Goal: Transaction & Acquisition: Purchase product/service

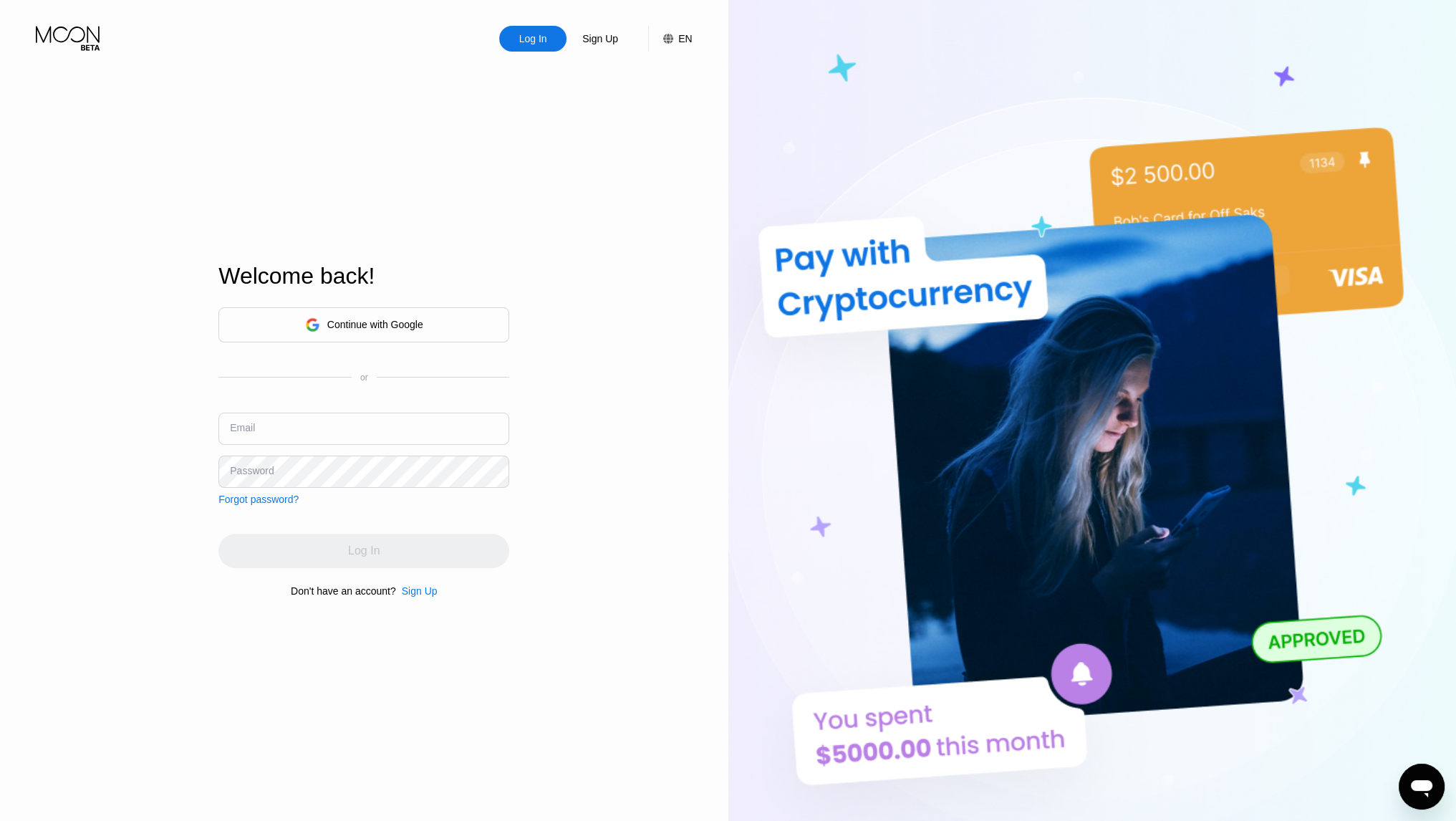
click at [349, 296] on div "Welcome back!" at bounding box center [363, 284] width 290 height 44
click at [351, 309] on div "Continue with Google" at bounding box center [363, 325] width 290 height 35
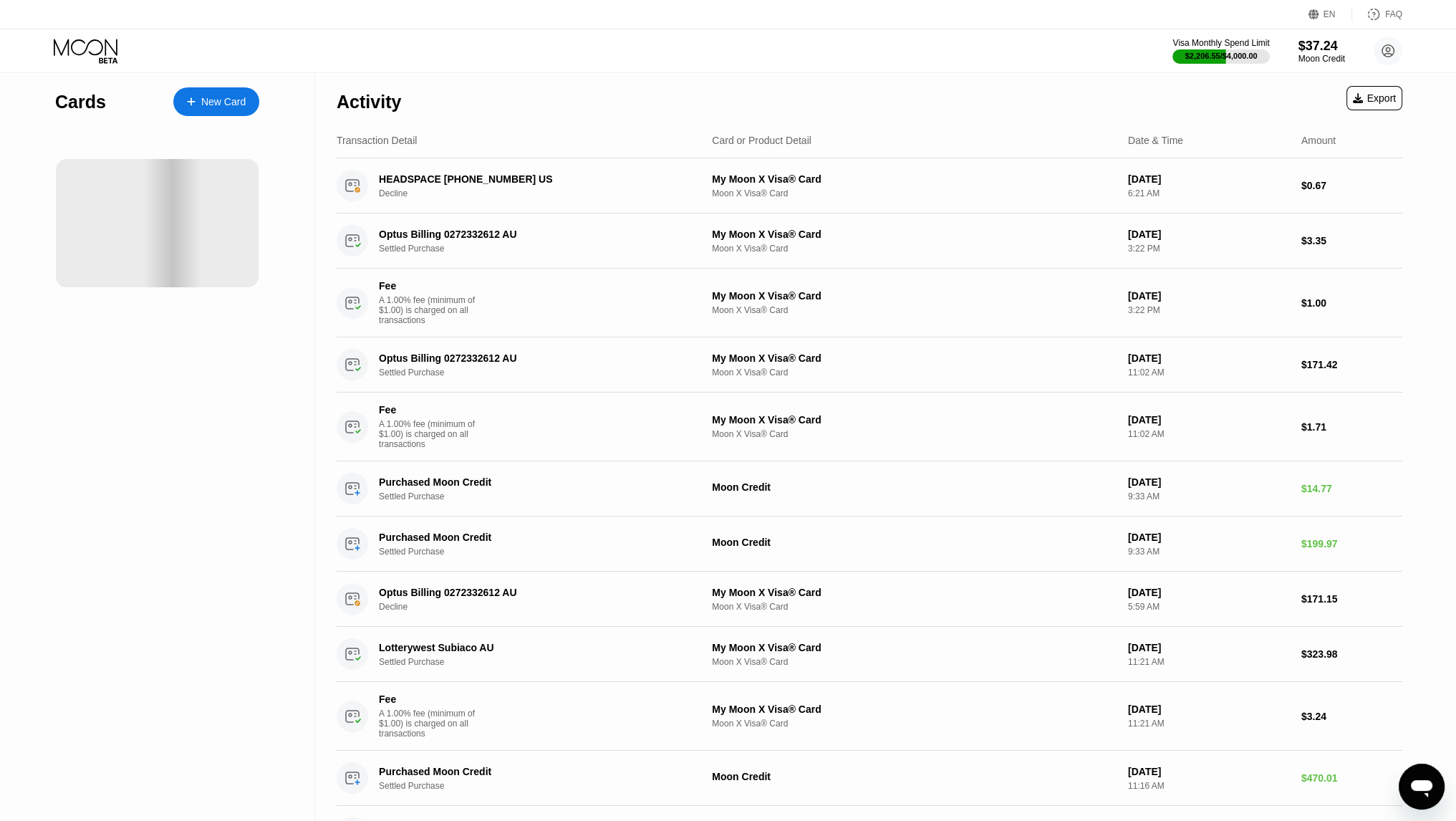
click at [858, 99] on div "Activity Export" at bounding box center [870, 98] width 1065 height 50
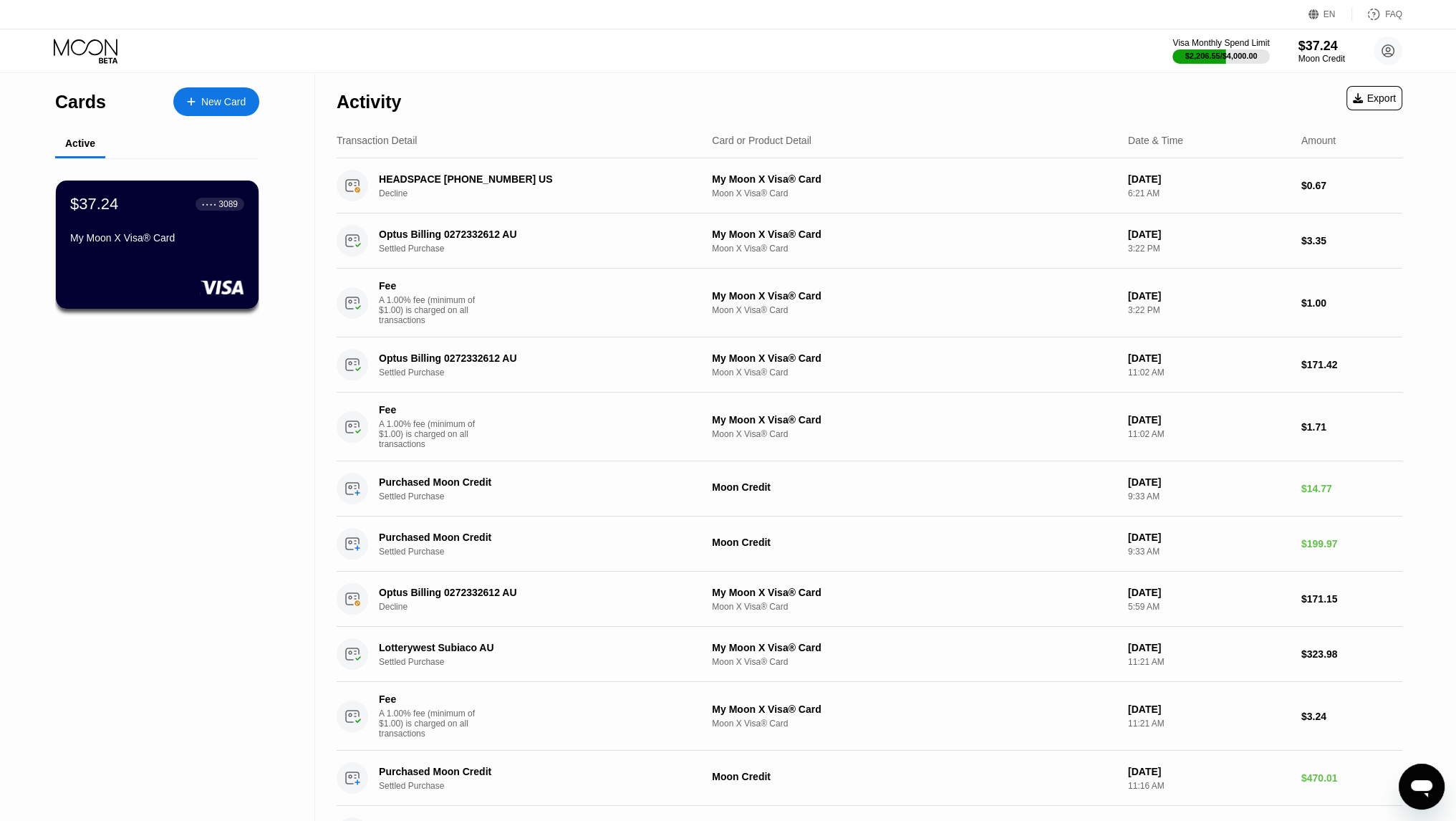
click at [741, 99] on div "Activity Export" at bounding box center [870, 98] width 1065 height 50
click at [745, 98] on div "Activity Export" at bounding box center [870, 98] width 1065 height 50
click at [753, 99] on div "Activity Export" at bounding box center [870, 98] width 1065 height 50
click at [745, 105] on div "Activity Export" at bounding box center [870, 98] width 1065 height 50
click at [745, 103] on div "Activity Export" at bounding box center [870, 98] width 1065 height 50
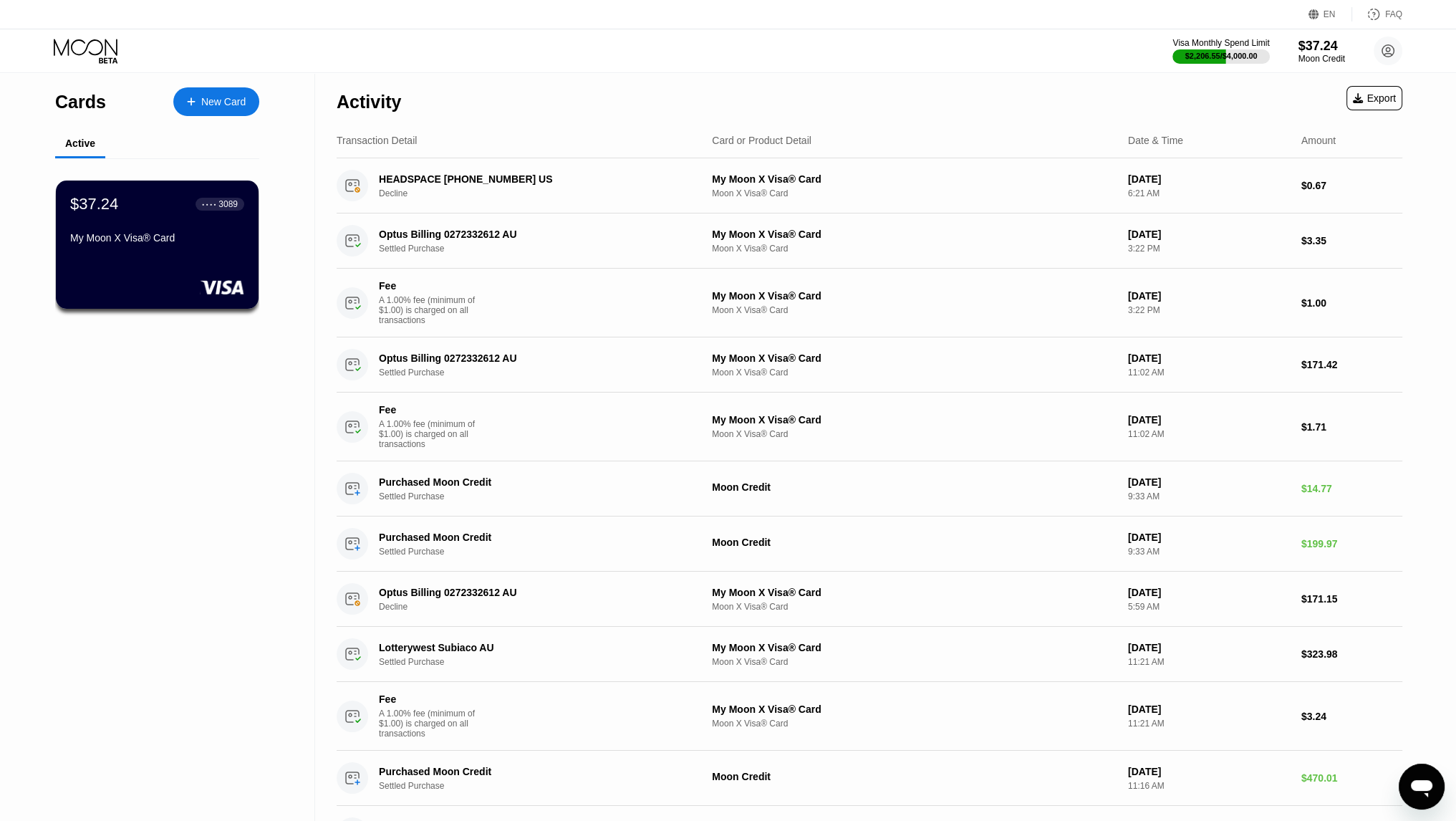
click at [170, 376] on div "Cards New Card Active $37.24 ● ● ● ● 3089 My Moon X Visa® Card" at bounding box center [157, 658] width 316 height 1170
drag, startPoint x: 158, startPoint y: 382, endPoint x: 172, endPoint y: 394, distance: 18.4
click at [165, 391] on div "Cards New Card Active $37.24 ● ● ● ● 3089 My Moon X Visa® Card" at bounding box center [157, 658] width 316 height 1170
click at [163, 379] on div "Cards New Card Active $37.24 ● ● ● ● 3089 My Moon X Visa® Card" at bounding box center [157, 658] width 316 height 1170
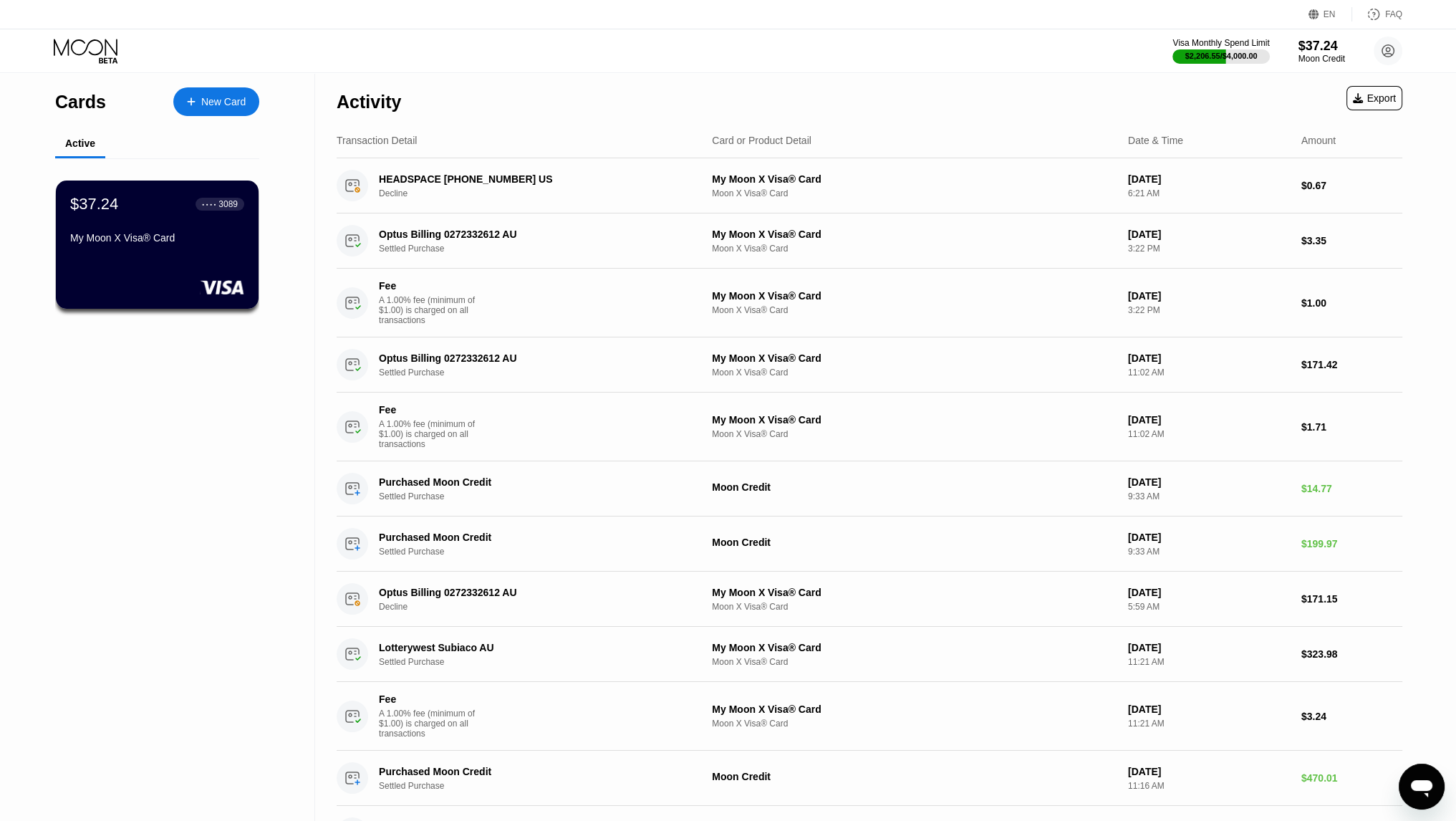
click at [152, 402] on div "Cards New Card Active $37.24 ● ● ● ● 3089 My Moon X Visa® Card" at bounding box center [157, 658] width 316 height 1170
click at [173, 421] on div "Cards New Card Active $37.24 ● ● ● ● 3089 My Moon X Visa® Card" at bounding box center [157, 658] width 316 height 1170
click at [172, 414] on div "Cards New Card Active $37.24 ● ● ● ● 3089 My Moon X Visa® Card" at bounding box center [157, 658] width 316 height 1170
click at [232, 422] on div "Cards New Card Active $37.24 ● ● ● ● 3089 My Moon X Visa® Card" at bounding box center [157, 658] width 316 height 1170
click at [209, 399] on div "Cards New Card Active $37.24 ● ● ● ● 3089 My Moon X Visa® Card" at bounding box center [157, 658] width 316 height 1170
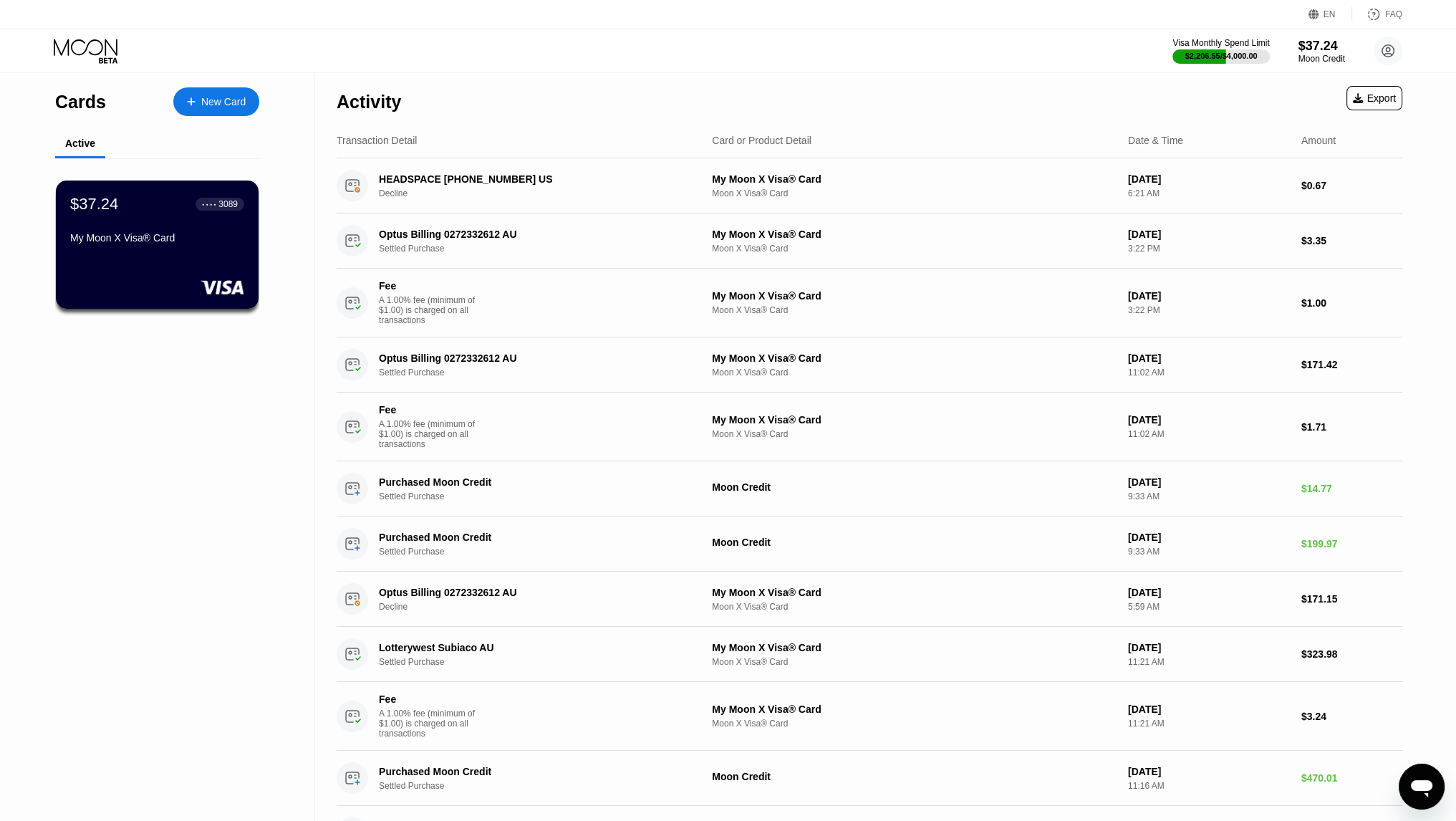
click at [290, 444] on div "Cards New Card Active $37.24 ● ● ● ● 3089 My Moon X Visa® Card" at bounding box center [157, 658] width 316 height 1170
click at [866, 73] on div "Activity Export" at bounding box center [870, 98] width 1065 height 50
click at [863, 77] on div "Activity Export" at bounding box center [870, 98] width 1065 height 50
click at [856, 78] on div "Activity Export" at bounding box center [870, 98] width 1065 height 50
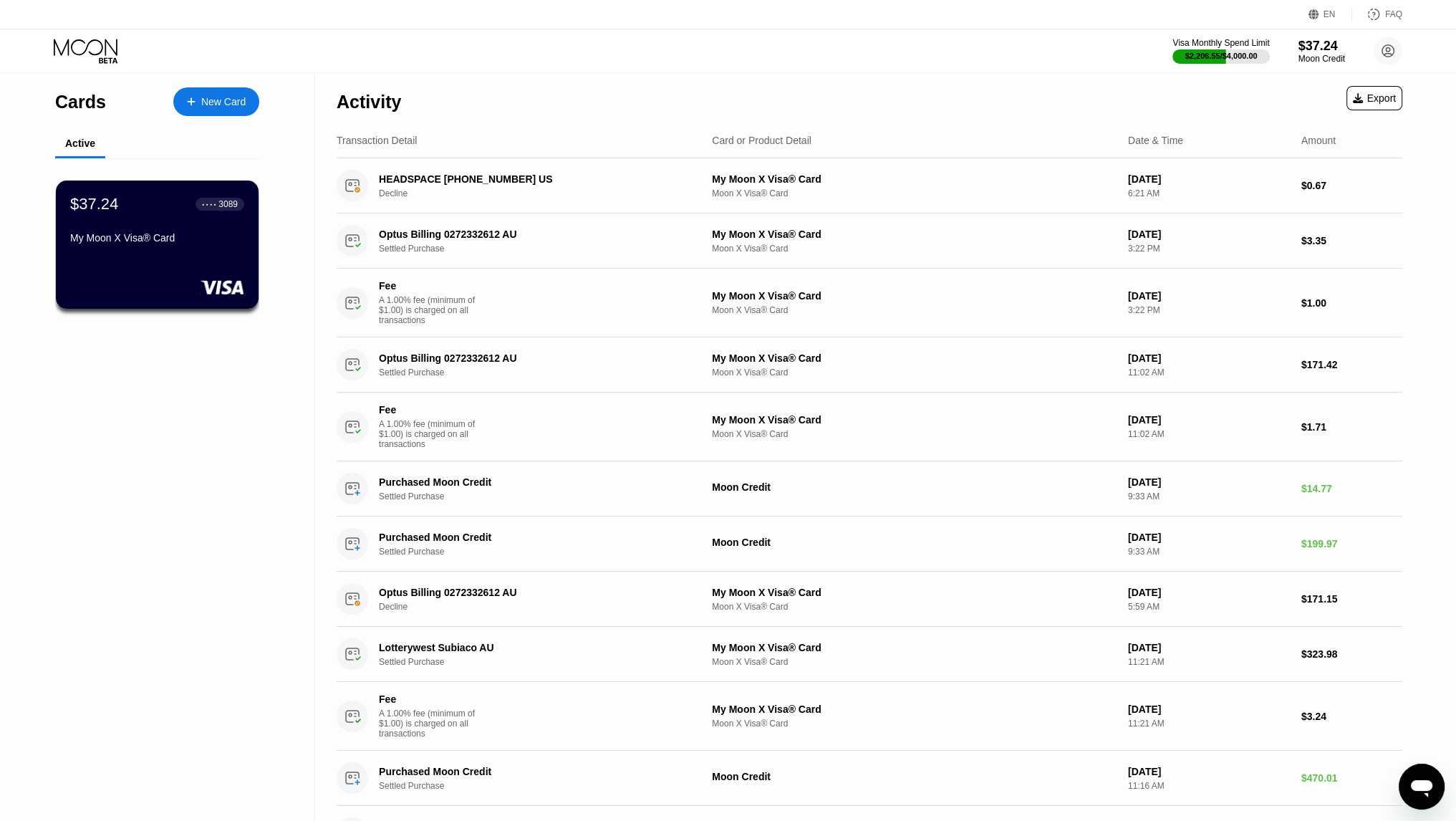
click at [856, 78] on div "Activity Export" at bounding box center [870, 98] width 1065 height 50
drag, startPoint x: 860, startPoint y: 72, endPoint x: 979, endPoint y: 32, distance: 125.5
click at [871, 71] on div "EN Language Select an item Save FAQ Visa Monthly Spend Limit $2,206.55 / $4,000…" at bounding box center [728, 37] width 1456 height 73
click at [1200, 60] on div "$2,206.55 / $4,000.00" at bounding box center [1221, 56] width 74 height 9
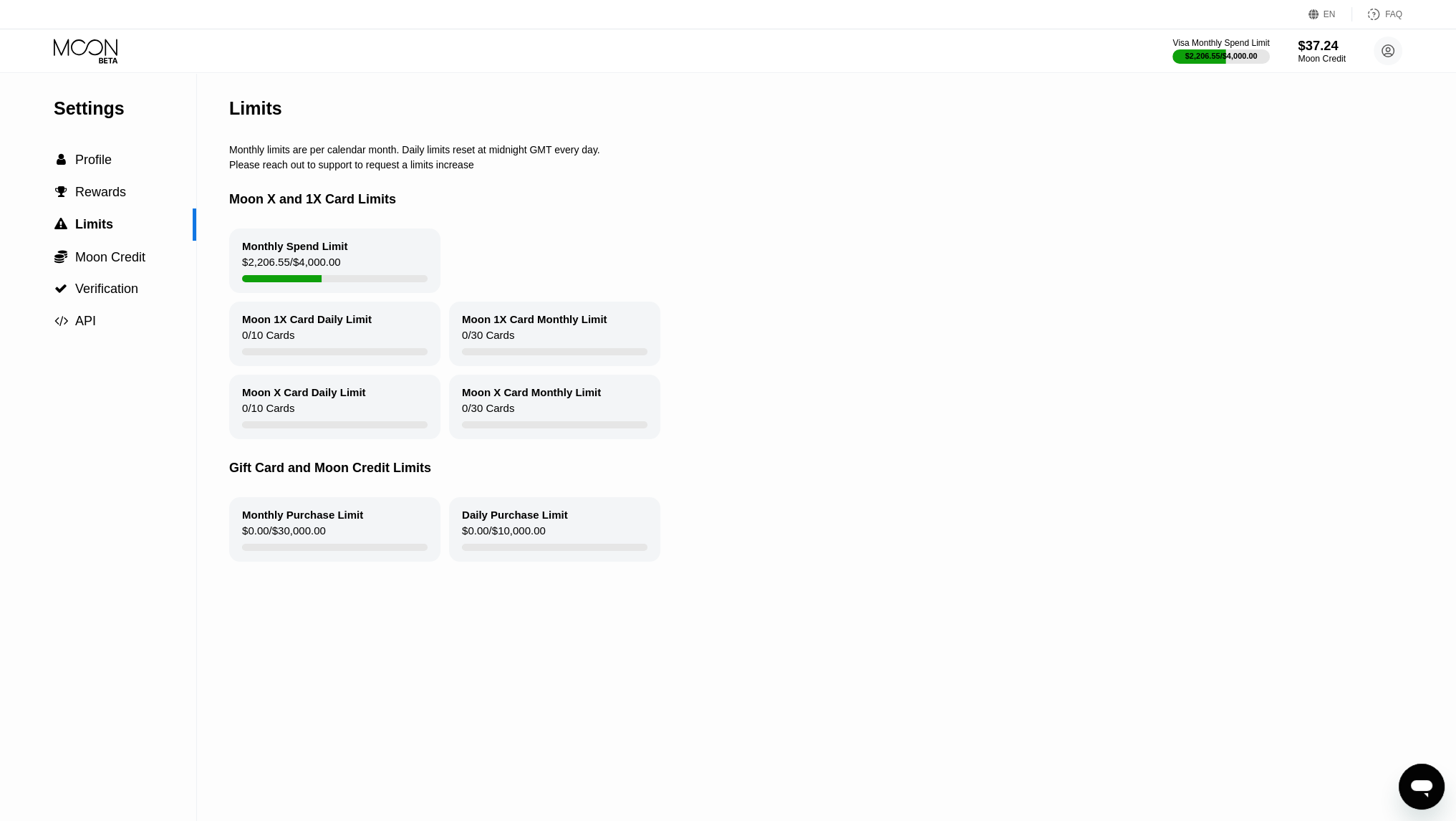
click at [1305, 41] on div "$37.24" at bounding box center [1322, 45] width 48 height 15
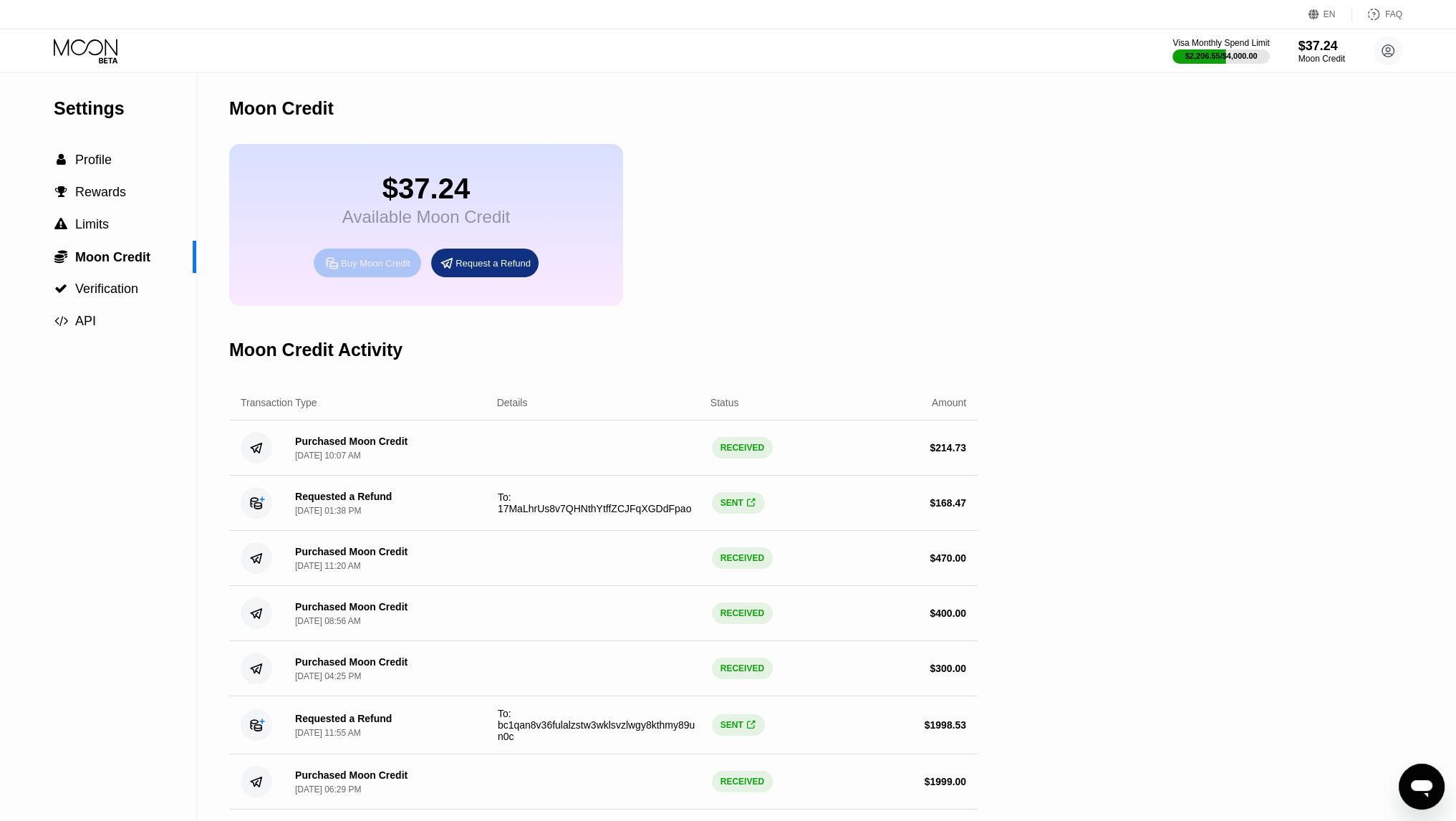
click at [374, 263] on div "Buy Moon Credit" at bounding box center [367, 263] width 107 height 29
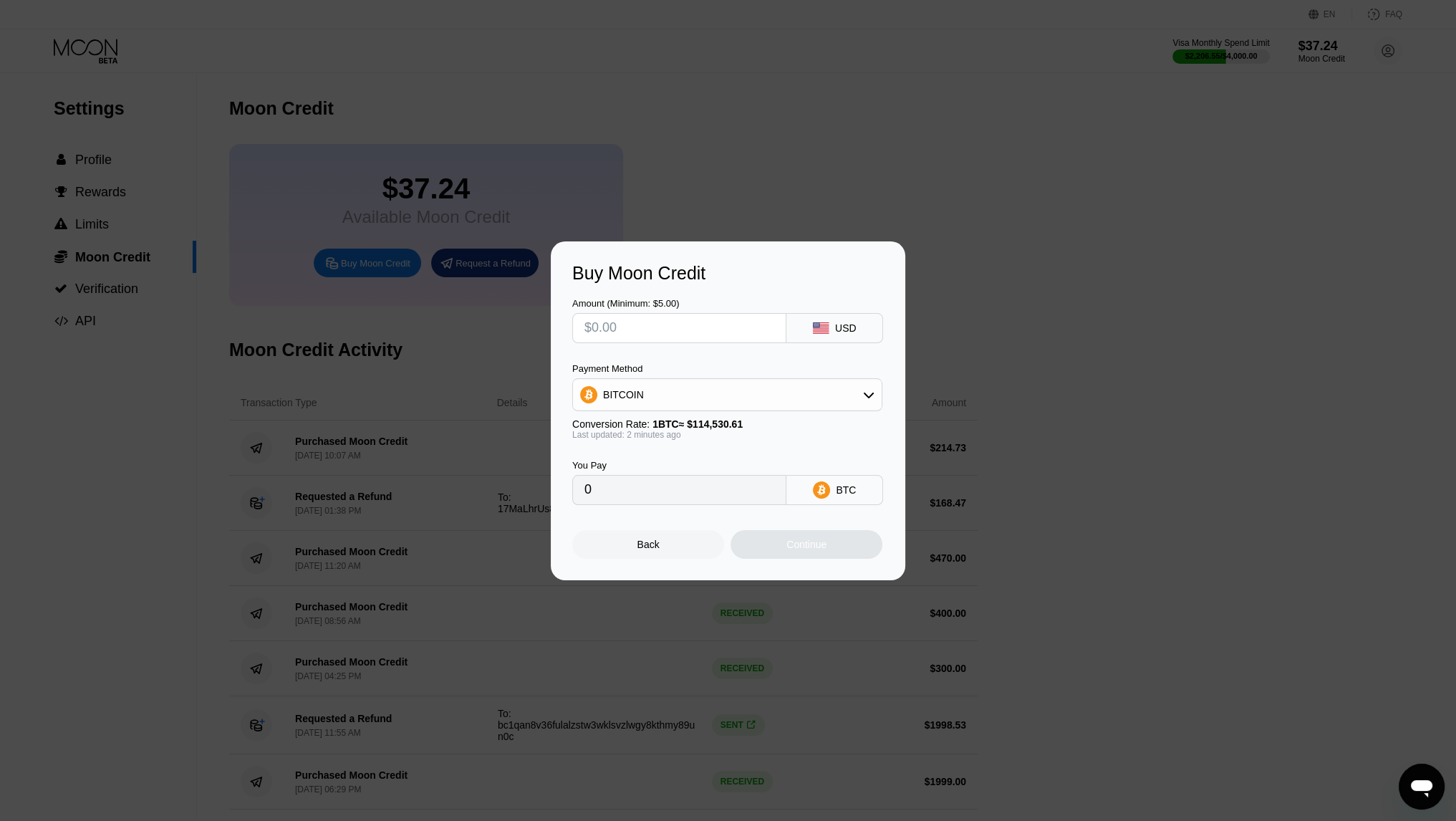
click at [723, 388] on div "BITCOIN" at bounding box center [727, 395] width 308 height 29
click at [681, 456] on div "USDT on TRON" at bounding box center [727, 466] width 301 height 29
type input "0.00"
click at [691, 359] on div "Amount (Minimum: $5.00) USD Payment Method USDT on TRON Conversion Rate: 1 USDT…" at bounding box center [728, 394] width 312 height 222
click at [675, 424] on span "1 USDT ≈ $0.99" at bounding box center [686, 424] width 67 height 12
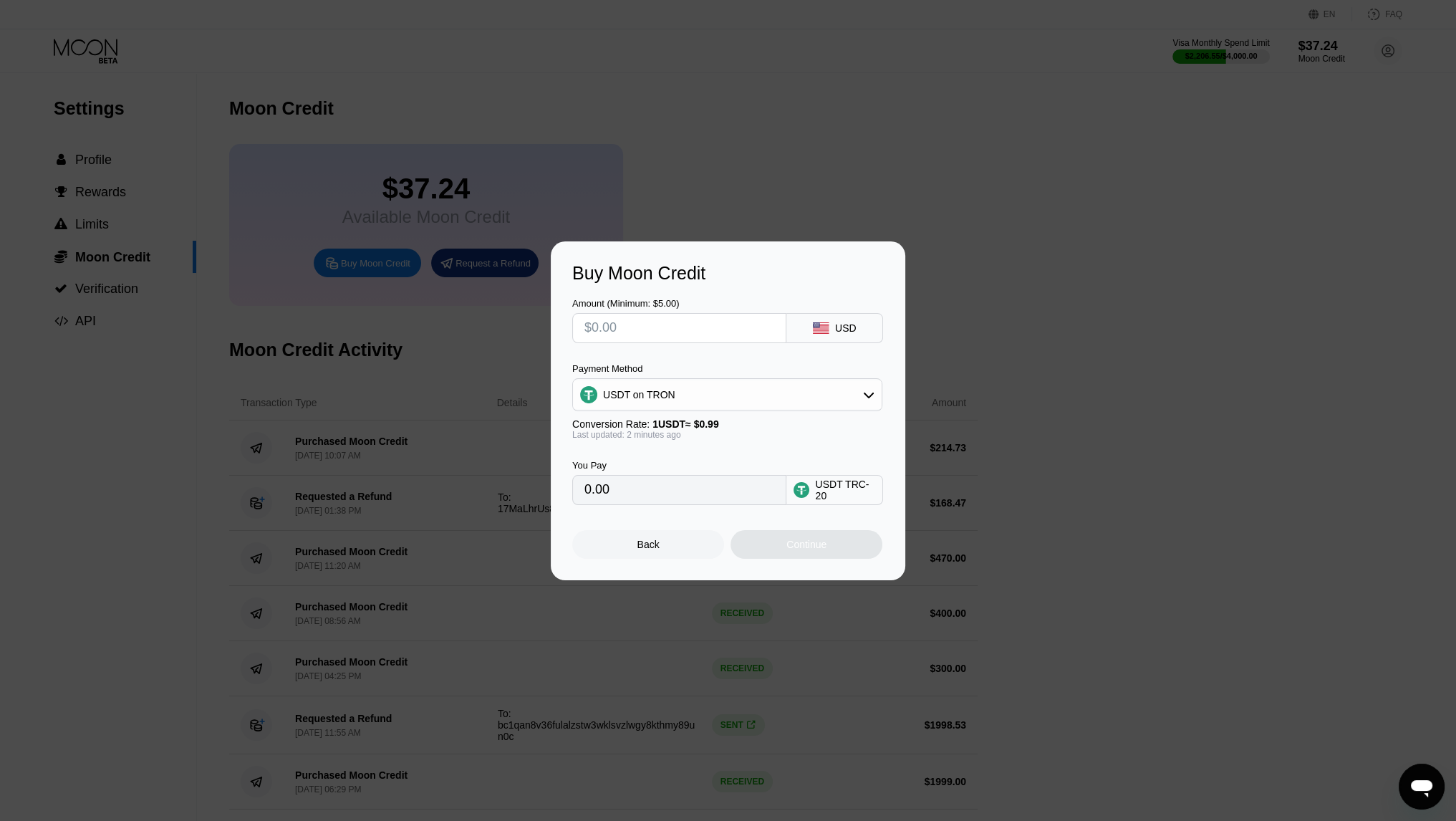
click at [679, 407] on div "USDT on TRON" at bounding box center [727, 395] width 308 height 29
click at [678, 403] on div "USDT on TRON" at bounding box center [727, 395] width 308 height 29
click at [680, 377] on div "Payment Method USDT on TRON" at bounding box center [727, 387] width 310 height 48
click at [673, 395] on div "USDT on TRON" at bounding box center [727, 395] width 308 height 29
click at [664, 461] on span "USDT on TRON" at bounding box center [643, 465] width 72 height 12
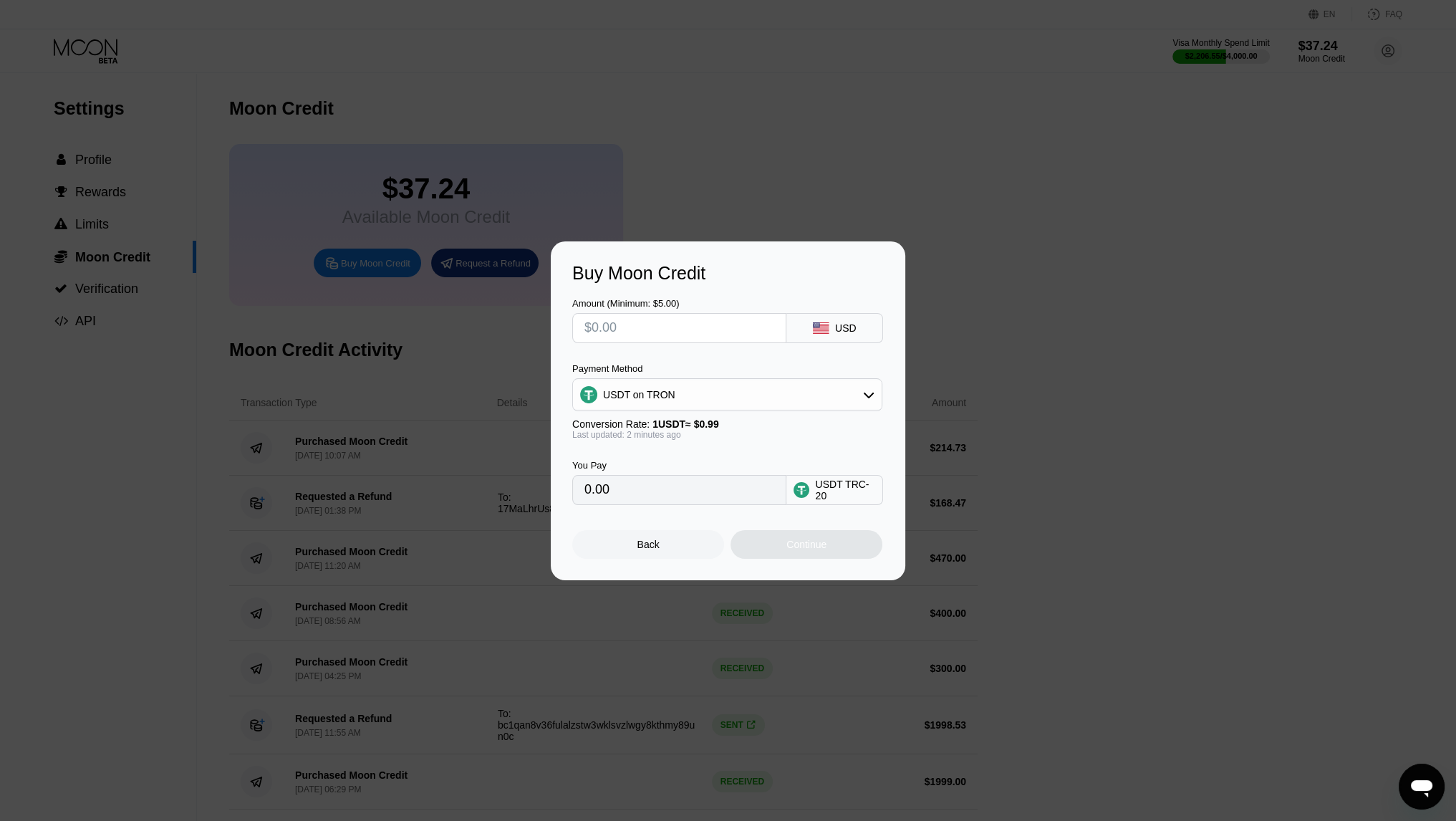
click at [676, 335] on input "text" at bounding box center [679, 328] width 189 height 29
click at [698, 319] on input "text" at bounding box center [679, 328] width 189 height 29
type input "$260"
type input "262.63"
type input "$260"
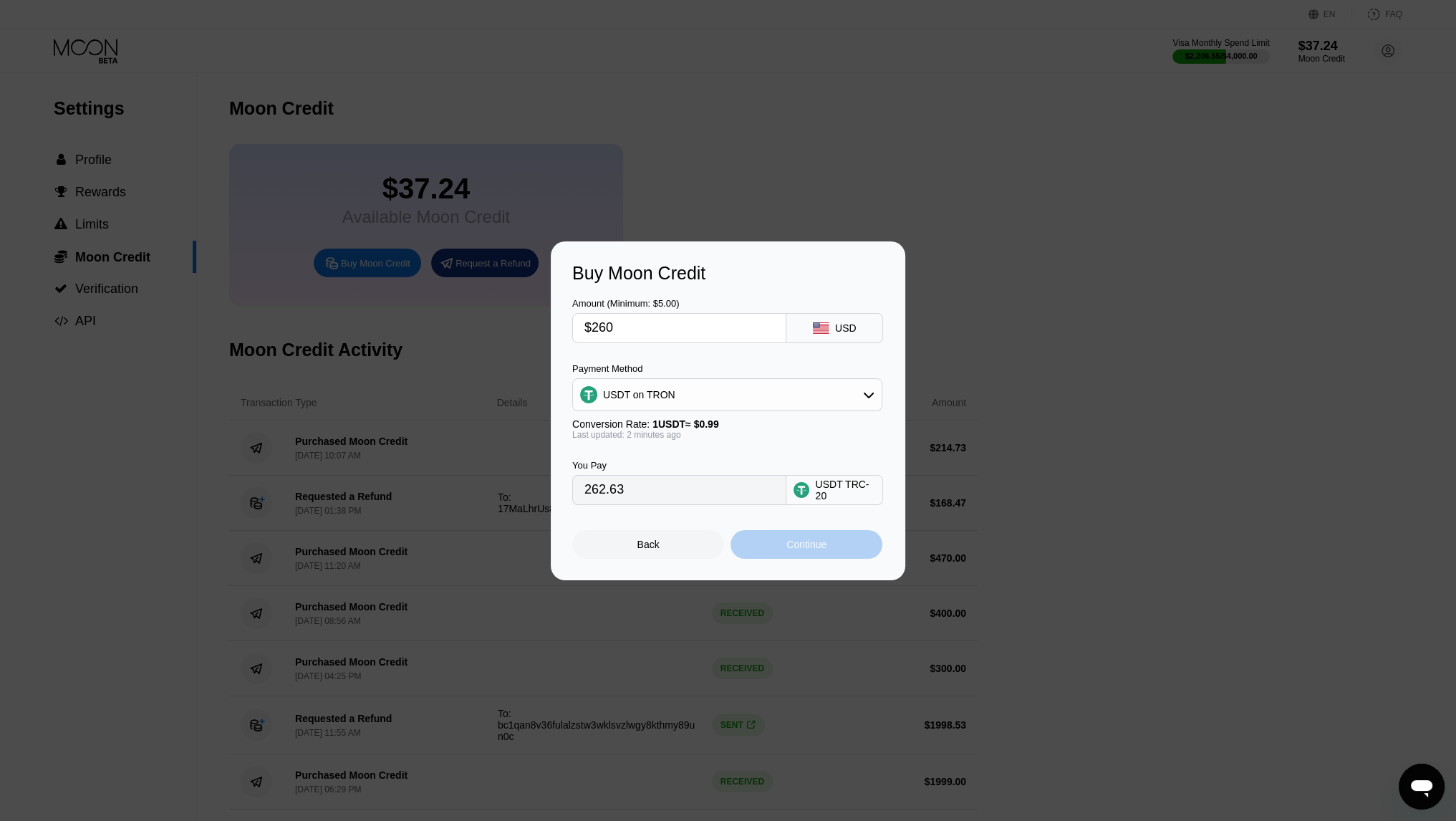
click at [784, 554] on div "Continue" at bounding box center [806, 545] width 152 height 29
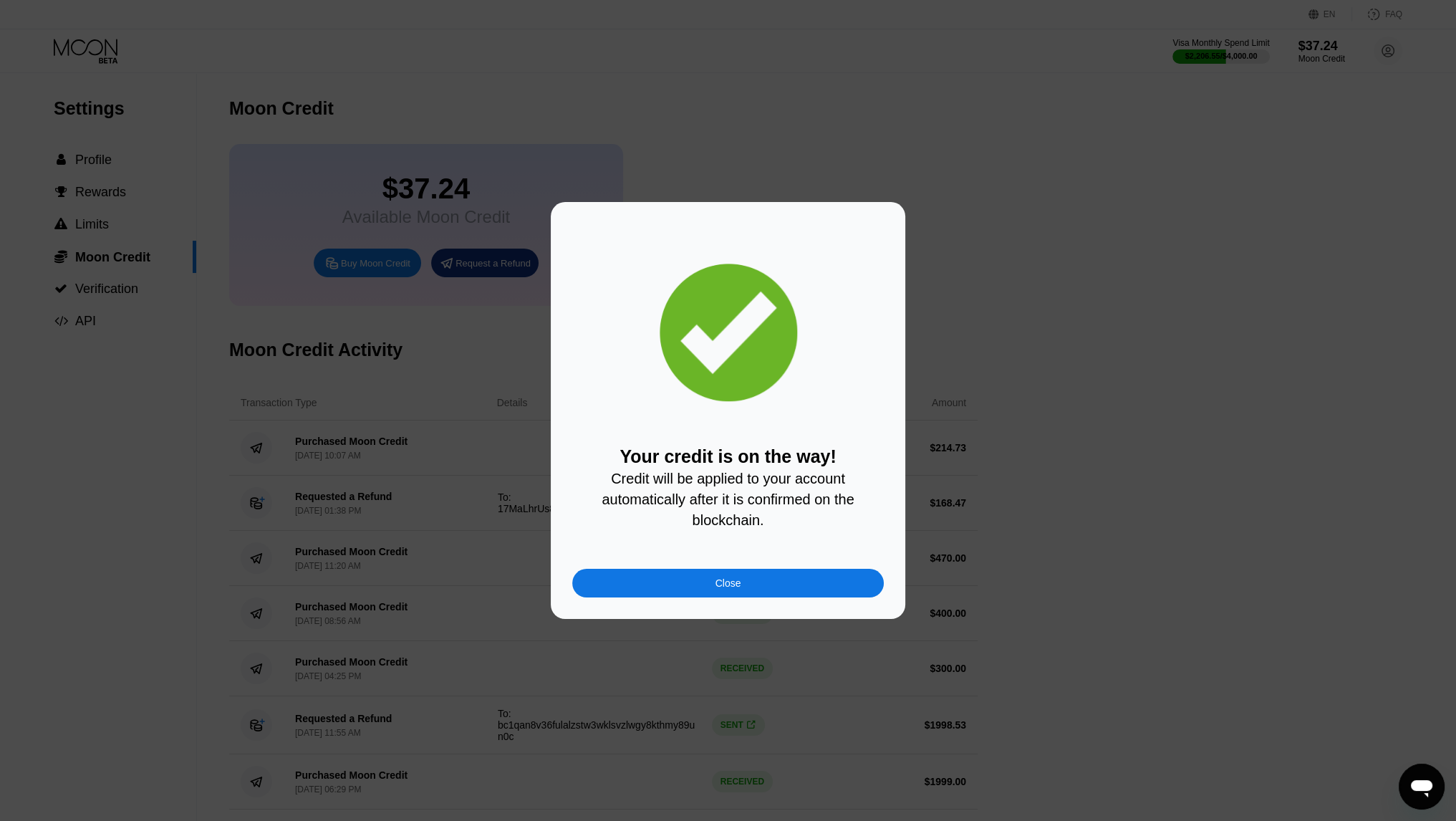
click at [745, 593] on div "Close" at bounding box center [728, 583] width 312 height 29
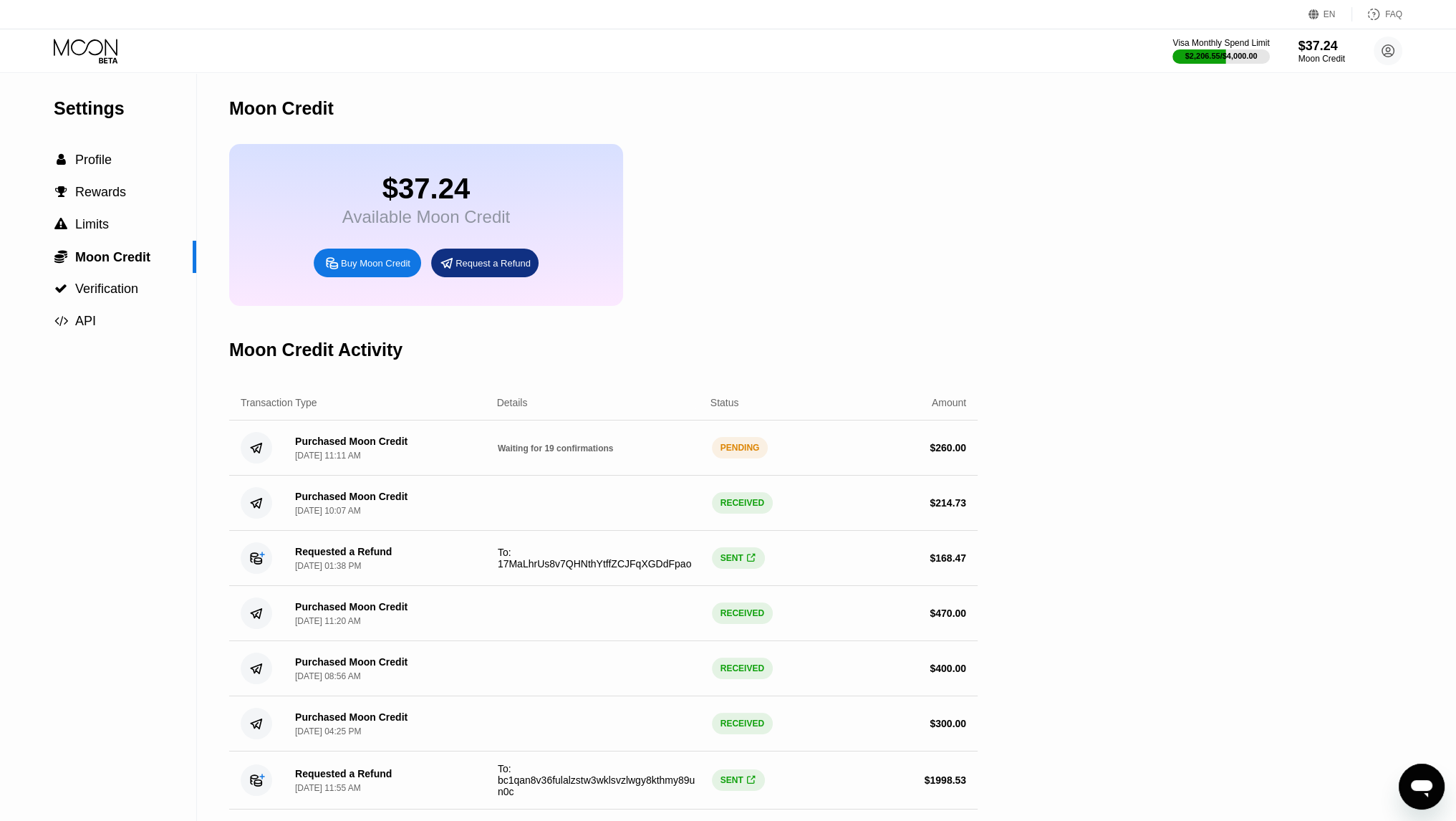
click at [871, 341] on div "Moon Credit Activity" at bounding box center [602, 350] width 748 height 71
click at [872, 341] on div "Moon Credit Activity" at bounding box center [602, 350] width 748 height 71
click at [871, 342] on div "Moon Credit Activity" at bounding box center [602, 350] width 748 height 71
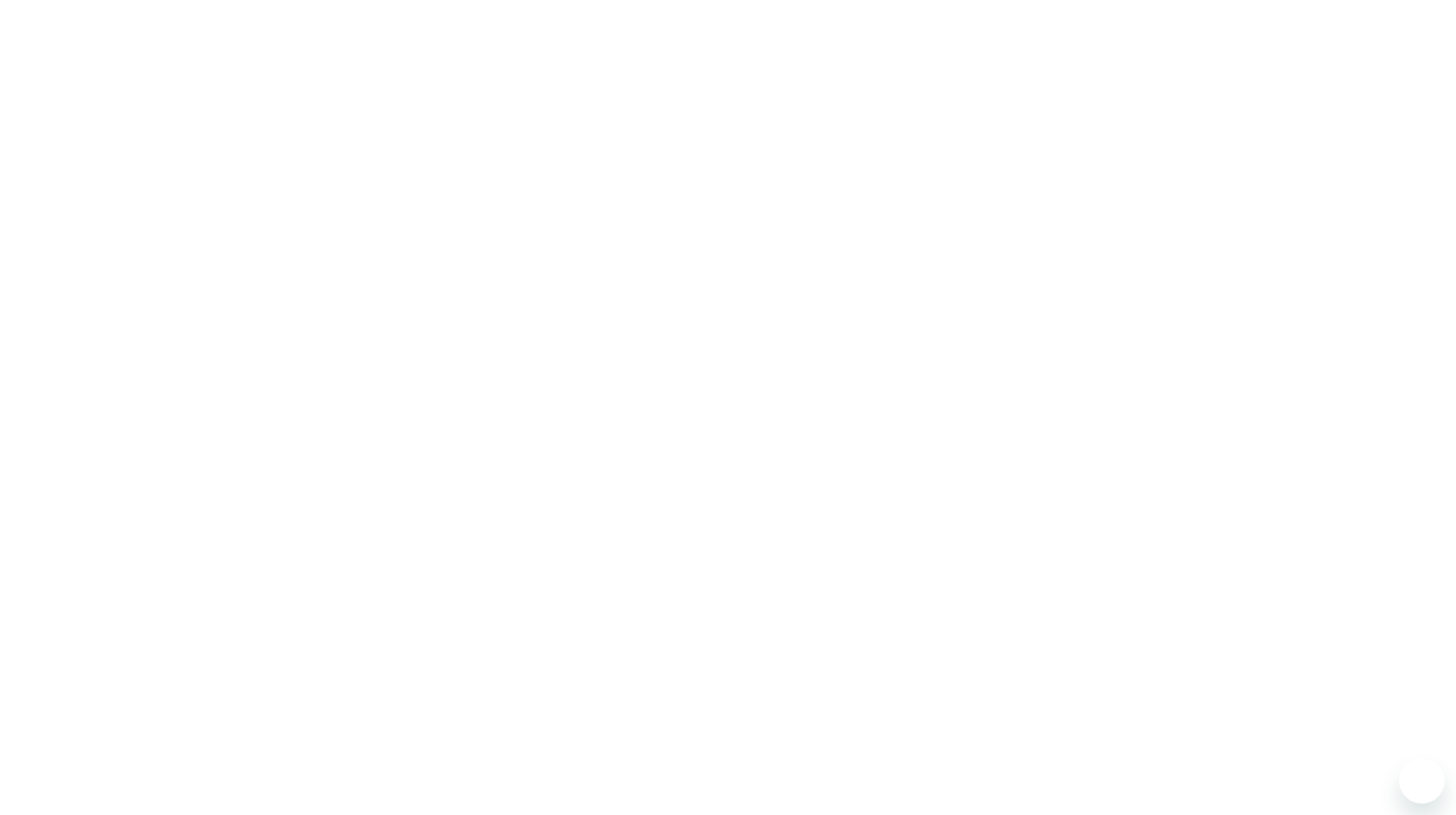
click at [63, 490] on div at bounding box center [728, 408] width 1456 height 815
click at [58, 497] on div at bounding box center [728, 408] width 1456 height 815
